Goal: Task Accomplishment & Management: Manage account settings

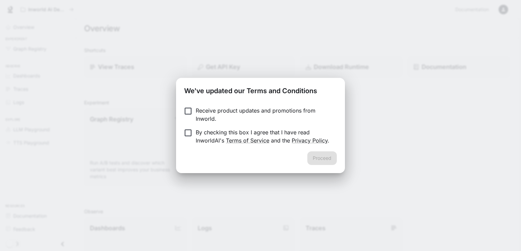
click at [372, 146] on div "We've updated our Terms and Conditions Receive product updates and promotions f…" at bounding box center [260, 125] width 521 height 251
click at [216, 112] on p "Receive product updates and promotions from Inworld." at bounding box center [264, 114] width 136 height 16
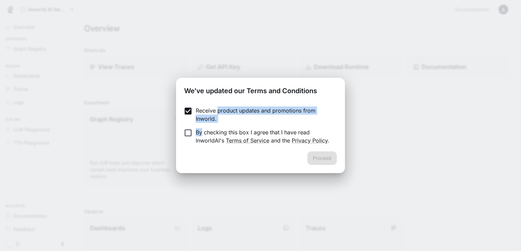
click at [188, 132] on form "Receive product updates and promotions from Inworld. By checking this box I agr…" at bounding box center [260, 125] width 153 height 38
click at [316, 163] on button "Proceed" at bounding box center [323, 158] width 30 height 14
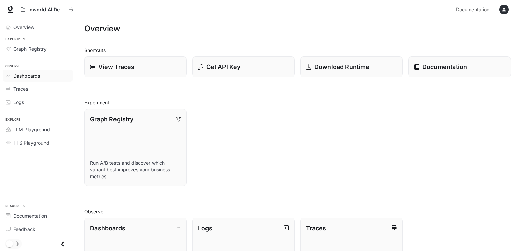
click at [33, 72] on span "Dashboards" at bounding box center [26, 75] width 27 height 7
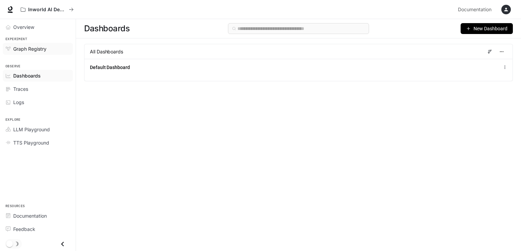
click at [31, 51] on span "Graph Registry" at bounding box center [29, 48] width 33 height 7
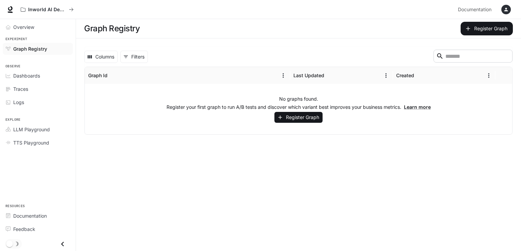
click at [506, 12] on icon "button" at bounding box center [506, 9] width 5 height 5
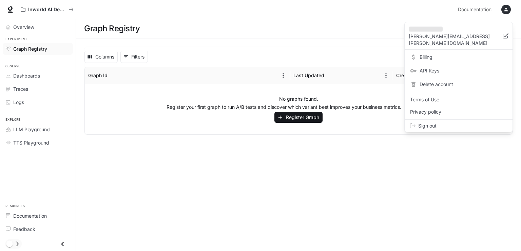
click at [442, 122] on span "Sign out" at bounding box center [463, 125] width 89 height 7
